Goal: Task Accomplishment & Management: Use online tool/utility

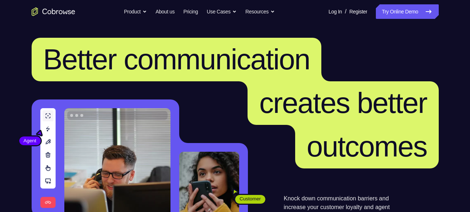
click at [414, 5] on link "Try Online Demo" at bounding box center [407, 11] width 62 height 15
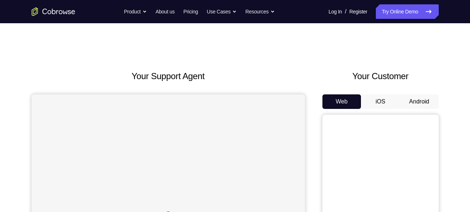
click at [422, 96] on button "Android" at bounding box center [419, 101] width 39 height 15
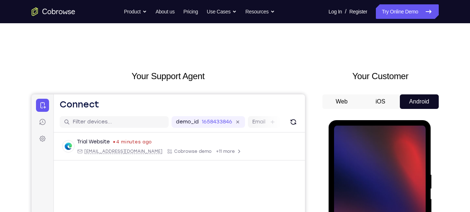
scroll to position [90, 0]
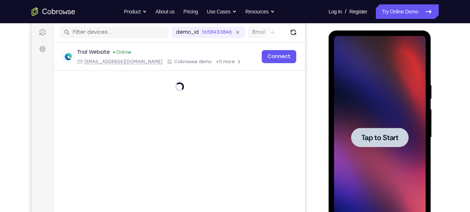
click at [374, 132] on div at bounding box center [379, 137] width 57 height 19
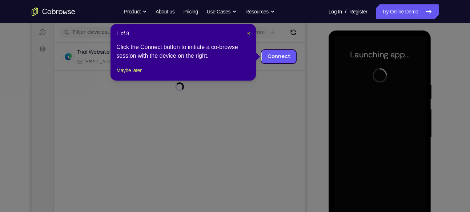
click at [249, 32] on span "×" at bounding box center [248, 34] width 3 height 6
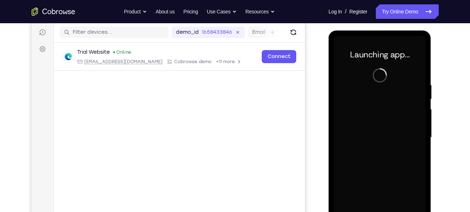
scroll to position [137, 0]
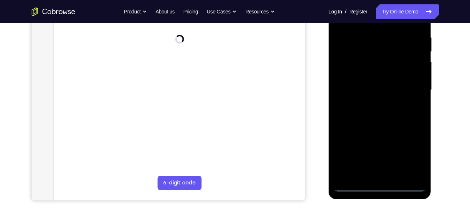
click at [380, 186] on div at bounding box center [380, 89] width 92 height 203
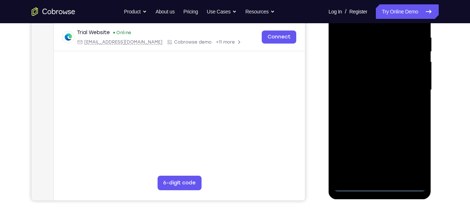
click at [414, 155] on div at bounding box center [380, 89] width 92 height 203
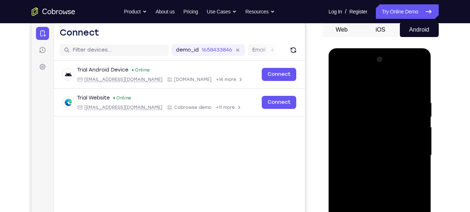
scroll to position [72, 0]
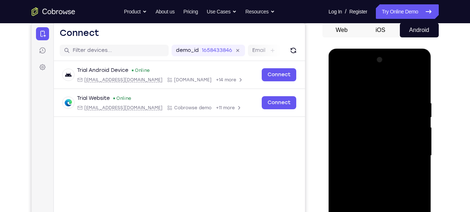
click at [364, 86] on div at bounding box center [380, 155] width 92 height 203
click at [409, 154] on div at bounding box center [380, 155] width 92 height 203
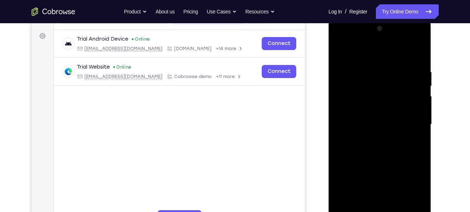
scroll to position [103, 0]
click at [372, 138] on div at bounding box center [380, 124] width 92 height 203
click at [366, 118] on div at bounding box center [380, 124] width 92 height 203
click at [379, 108] on div at bounding box center [380, 124] width 92 height 203
click at [376, 123] on div at bounding box center [380, 124] width 92 height 203
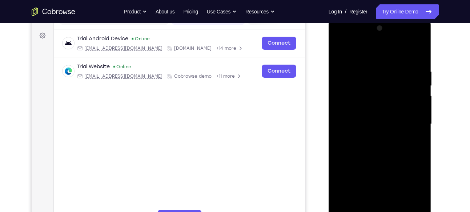
click at [383, 145] on div at bounding box center [380, 124] width 92 height 203
click at [399, 148] on div at bounding box center [380, 124] width 92 height 203
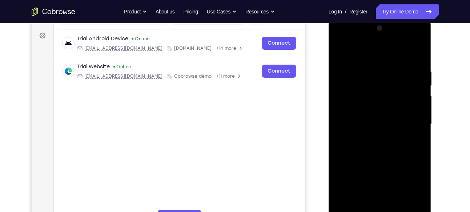
click at [399, 148] on div at bounding box center [380, 124] width 92 height 203
click at [389, 142] on div at bounding box center [380, 124] width 92 height 203
click at [378, 160] on div at bounding box center [380, 124] width 92 height 203
click at [380, 89] on div at bounding box center [380, 124] width 92 height 203
click at [364, 95] on div at bounding box center [380, 124] width 92 height 203
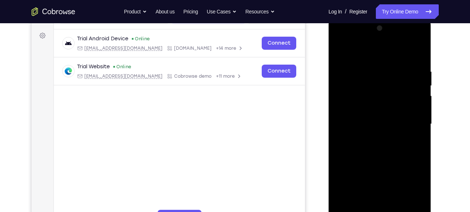
click at [391, 108] on div at bounding box center [380, 124] width 92 height 203
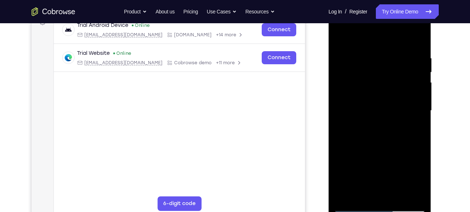
scroll to position [117, 0]
click at [392, 139] on div at bounding box center [380, 110] width 92 height 203
click at [421, 142] on div at bounding box center [380, 110] width 92 height 203
click at [420, 142] on div at bounding box center [380, 110] width 92 height 203
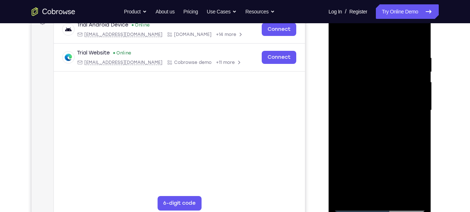
click at [420, 142] on div at bounding box center [380, 110] width 92 height 203
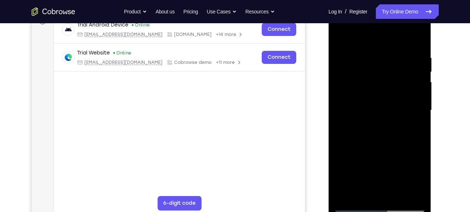
click at [388, 136] on div at bounding box center [380, 110] width 92 height 203
click at [419, 141] on div at bounding box center [380, 110] width 92 height 203
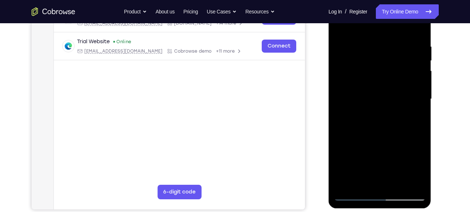
scroll to position [129, 0]
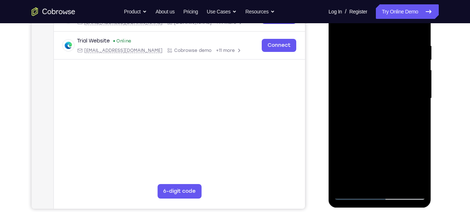
drag, startPoint x: 378, startPoint y: 137, endPoint x: 363, endPoint y: 78, distance: 60.3
click at [363, 78] on div at bounding box center [380, 98] width 92 height 203
click at [397, 182] on div at bounding box center [380, 98] width 92 height 203
click at [375, 135] on div at bounding box center [380, 98] width 92 height 203
click at [402, 103] on div at bounding box center [380, 98] width 92 height 203
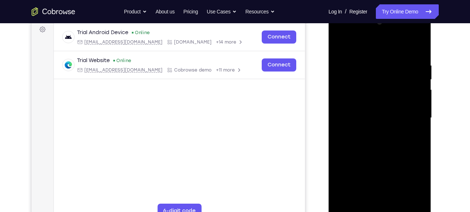
scroll to position [110, 0]
click at [362, 47] on div at bounding box center [380, 117] width 92 height 203
click at [341, 45] on div at bounding box center [380, 117] width 92 height 203
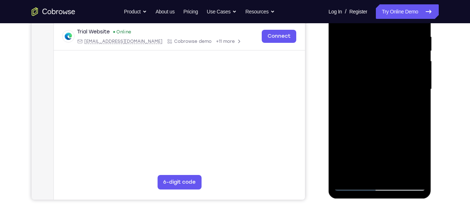
click at [363, 170] on div at bounding box center [380, 89] width 92 height 203
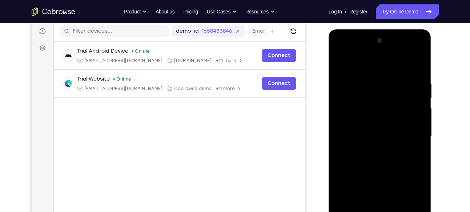
click at [340, 65] on div at bounding box center [380, 136] width 92 height 203
click at [340, 62] on div at bounding box center [380, 136] width 92 height 203
click at [421, 62] on div at bounding box center [380, 136] width 92 height 203
drag, startPoint x: 373, startPoint y: 98, endPoint x: 372, endPoint y: 129, distance: 30.5
click at [372, 129] on div at bounding box center [380, 136] width 92 height 203
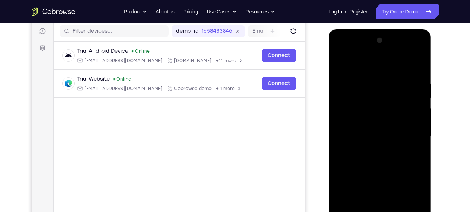
click at [343, 103] on div at bounding box center [380, 136] width 92 height 203
click at [340, 64] on div at bounding box center [380, 136] width 92 height 203
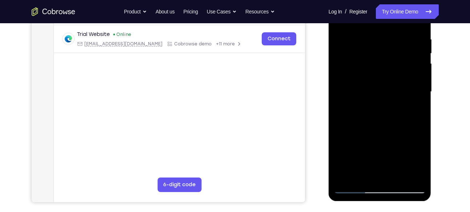
click at [369, 37] on div at bounding box center [380, 91] width 92 height 203
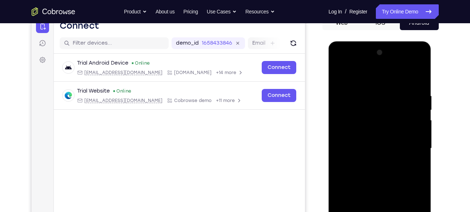
scroll to position [76, 0]
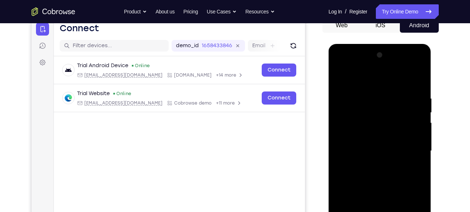
click at [412, 112] on div at bounding box center [380, 150] width 92 height 203
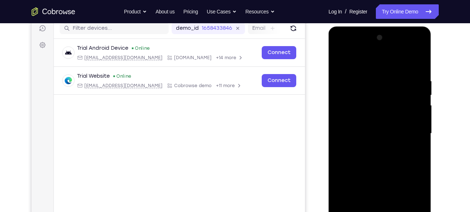
scroll to position [94, 0]
click at [413, 109] on div at bounding box center [380, 133] width 92 height 203
click at [416, 63] on div at bounding box center [380, 133] width 92 height 203
click at [415, 76] on div at bounding box center [380, 133] width 92 height 203
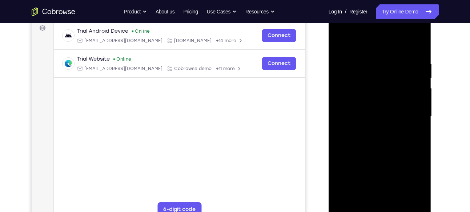
scroll to position [112, 0]
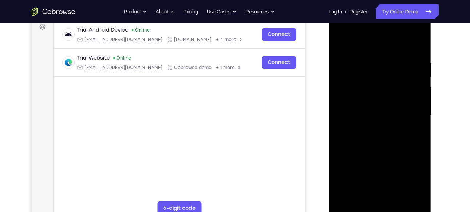
click at [413, 105] on div at bounding box center [380, 115] width 92 height 203
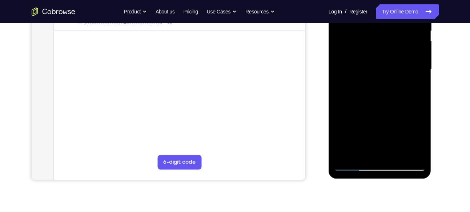
click at [417, 152] on div at bounding box center [380, 69] width 92 height 203
click at [419, 117] on div at bounding box center [380, 69] width 92 height 203
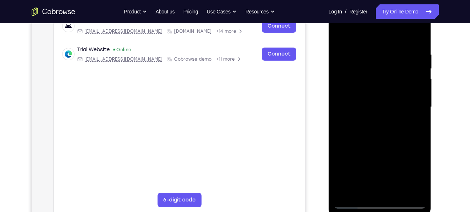
click at [421, 96] on div at bounding box center [380, 106] width 92 height 203
click at [335, 90] on div at bounding box center [380, 106] width 92 height 203
click at [420, 58] on div at bounding box center [380, 106] width 92 height 203
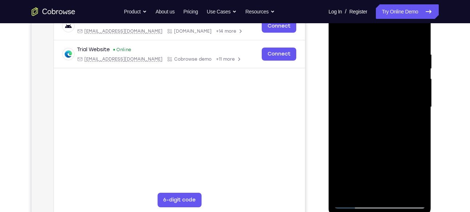
click at [420, 58] on div at bounding box center [380, 106] width 92 height 203
drag, startPoint x: 420, startPoint y: 58, endPoint x: 353, endPoint y: 73, distance: 68.6
click at [353, 73] on div at bounding box center [380, 106] width 92 height 203
click at [371, 189] on div at bounding box center [380, 106] width 92 height 203
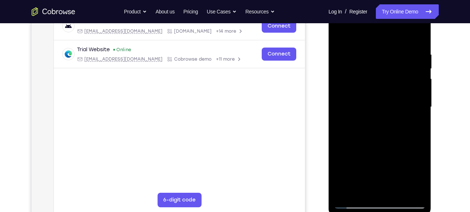
click at [394, 100] on div at bounding box center [380, 106] width 92 height 203
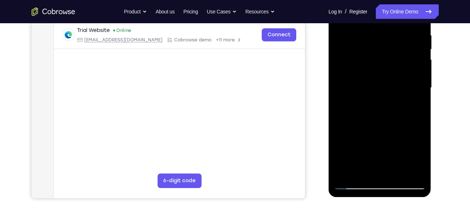
scroll to position [140, 0]
click at [405, 169] on div at bounding box center [380, 87] width 92 height 203
click at [414, 169] on div at bounding box center [380, 87] width 92 height 203
click at [419, 86] on div at bounding box center [380, 87] width 92 height 203
click at [416, 84] on div at bounding box center [380, 87] width 92 height 203
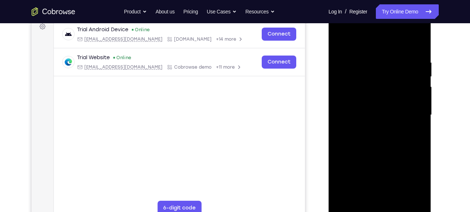
scroll to position [112, 0]
click at [383, 121] on div at bounding box center [380, 115] width 92 height 203
click at [377, 104] on div at bounding box center [380, 115] width 92 height 203
click at [383, 104] on div at bounding box center [380, 115] width 92 height 203
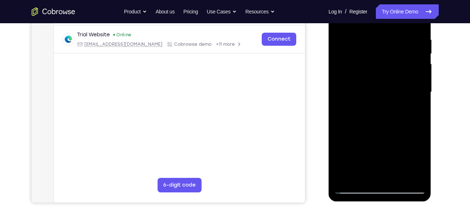
scroll to position [145, 0]
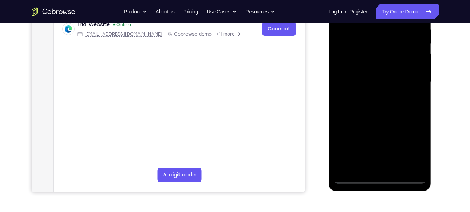
drag, startPoint x: 368, startPoint y: 124, endPoint x: 351, endPoint y: 76, distance: 51.2
click at [351, 76] on div at bounding box center [380, 81] width 92 height 203
drag, startPoint x: 385, startPoint y: 138, endPoint x: 364, endPoint y: 80, distance: 61.8
click at [364, 80] on div at bounding box center [380, 81] width 92 height 203
click at [355, 116] on div at bounding box center [380, 81] width 92 height 203
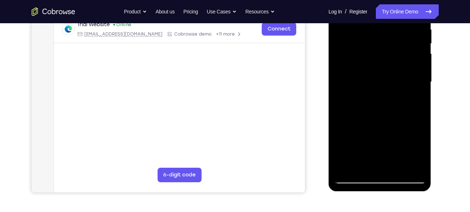
scroll to position [147, 0]
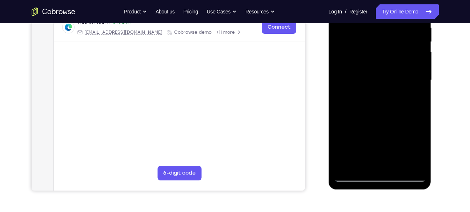
click at [360, 124] on div at bounding box center [380, 80] width 92 height 203
drag, startPoint x: 391, startPoint y: 108, endPoint x: 374, endPoint y: 61, distance: 49.7
click at [374, 61] on div at bounding box center [380, 80] width 92 height 203
drag, startPoint x: 394, startPoint y: 93, endPoint x: 384, endPoint y: 56, distance: 38.2
click at [384, 56] on div at bounding box center [380, 80] width 92 height 203
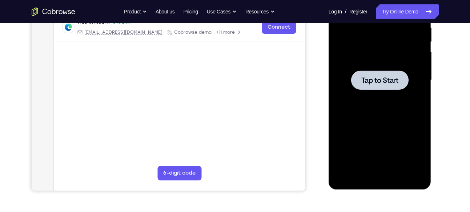
click at [368, 81] on span "Tap to Start" at bounding box center [379, 80] width 37 height 7
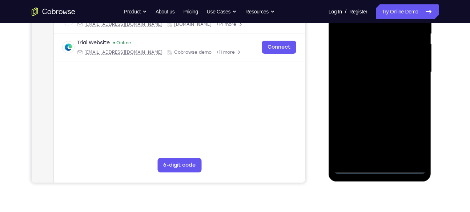
scroll to position [155, 0]
click at [380, 166] on div at bounding box center [380, 71] width 92 height 203
click at [413, 133] on div at bounding box center [380, 71] width 92 height 203
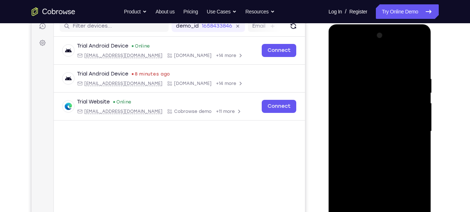
scroll to position [96, 0]
click at [366, 61] on div at bounding box center [380, 131] width 92 height 203
click at [412, 130] on div at bounding box center [380, 131] width 92 height 203
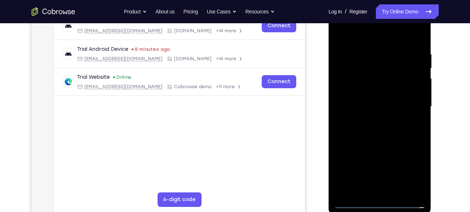
click at [369, 120] on div at bounding box center [380, 106] width 92 height 203
click at [365, 100] on div at bounding box center [380, 106] width 92 height 203
click at [381, 86] on div at bounding box center [380, 106] width 92 height 203
click at [377, 106] on div at bounding box center [380, 106] width 92 height 203
click at [379, 127] on div at bounding box center [380, 106] width 92 height 203
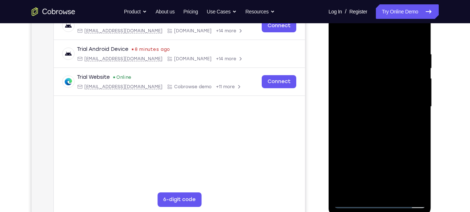
click at [379, 127] on div at bounding box center [380, 106] width 92 height 203
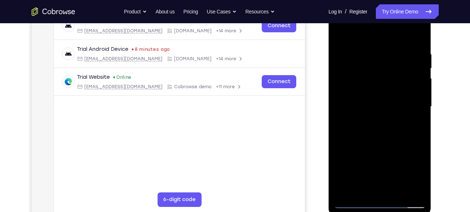
click at [384, 125] on div at bounding box center [380, 106] width 92 height 203
click at [392, 106] on div at bounding box center [380, 106] width 92 height 203
click at [383, 130] on div at bounding box center [380, 106] width 92 height 203
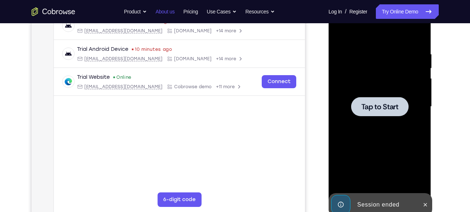
scroll to position [0, 0]
